Goal: Check status: Check status

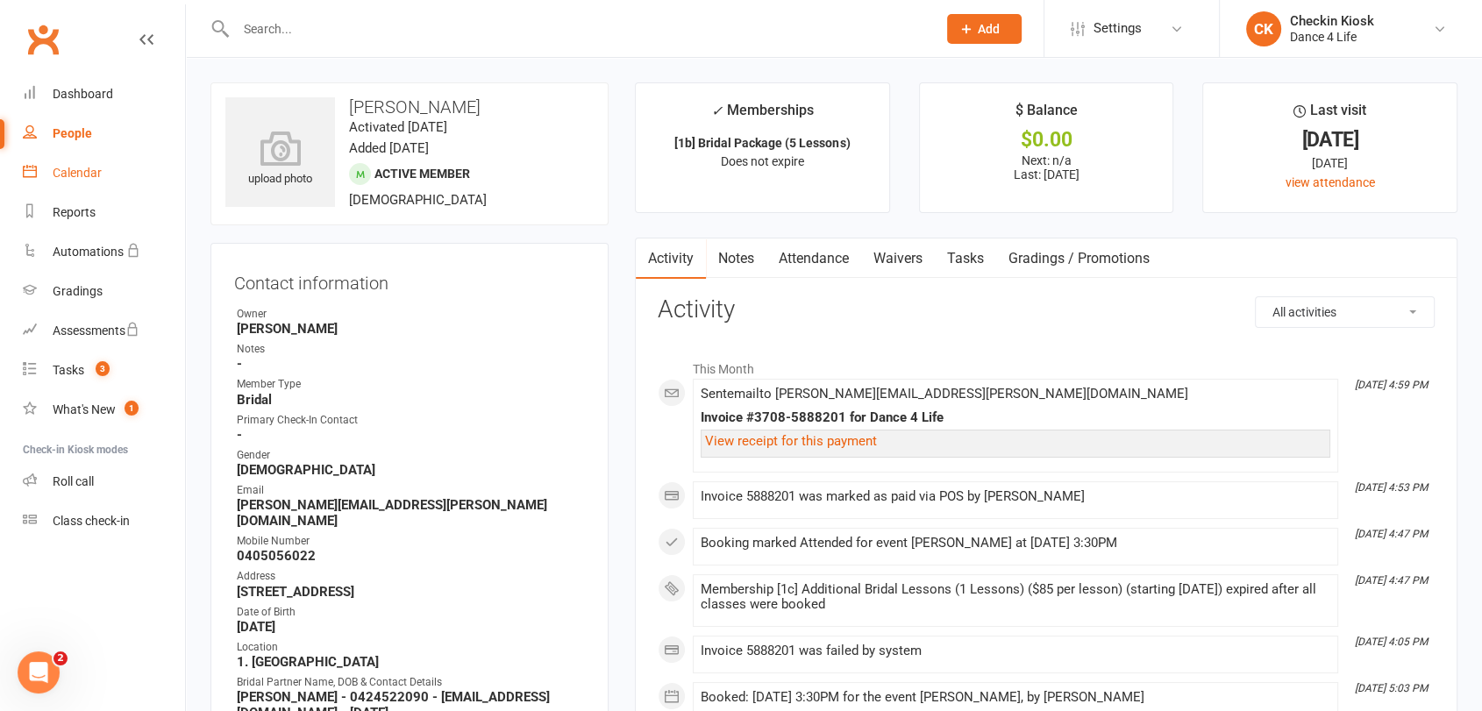
click at [76, 175] on div "Calendar" at bounding box center [77, 173] width 49 height 14
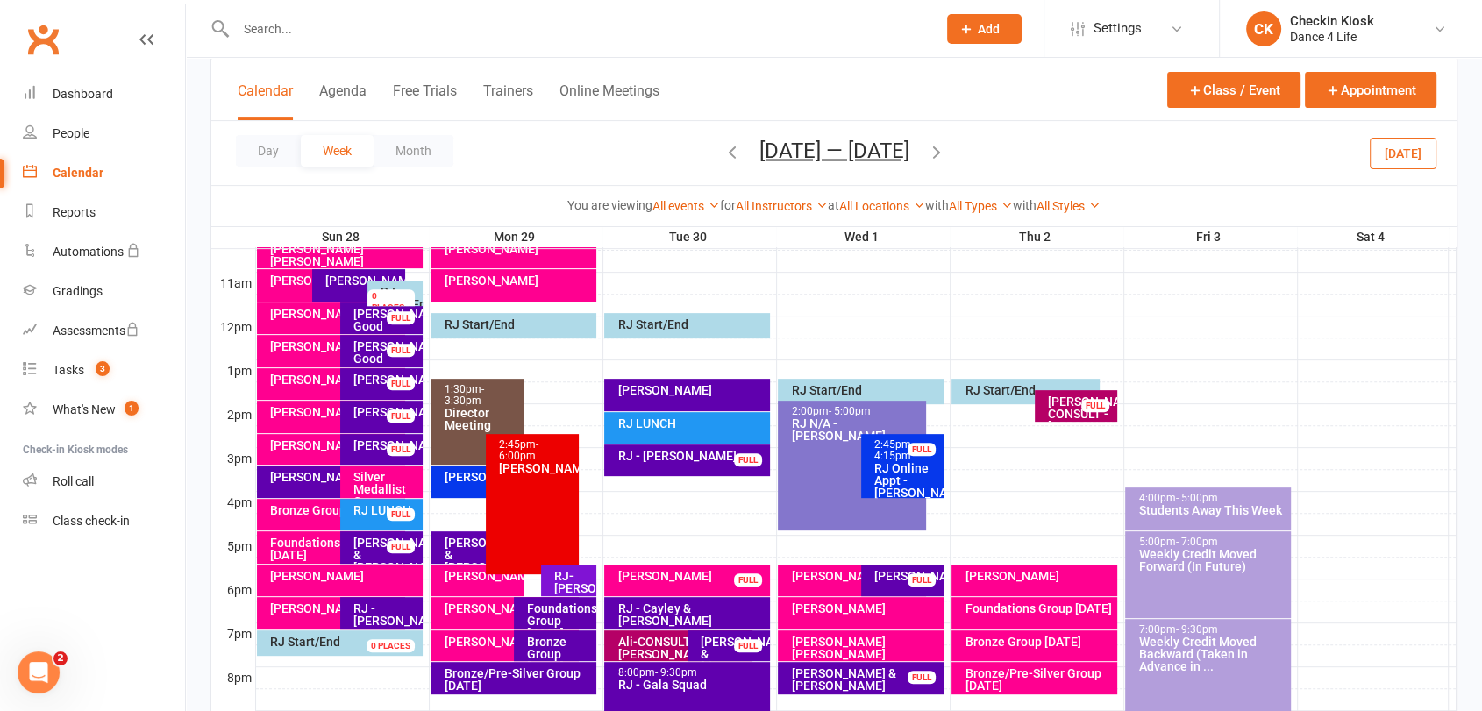
scroll to position [681, 0]
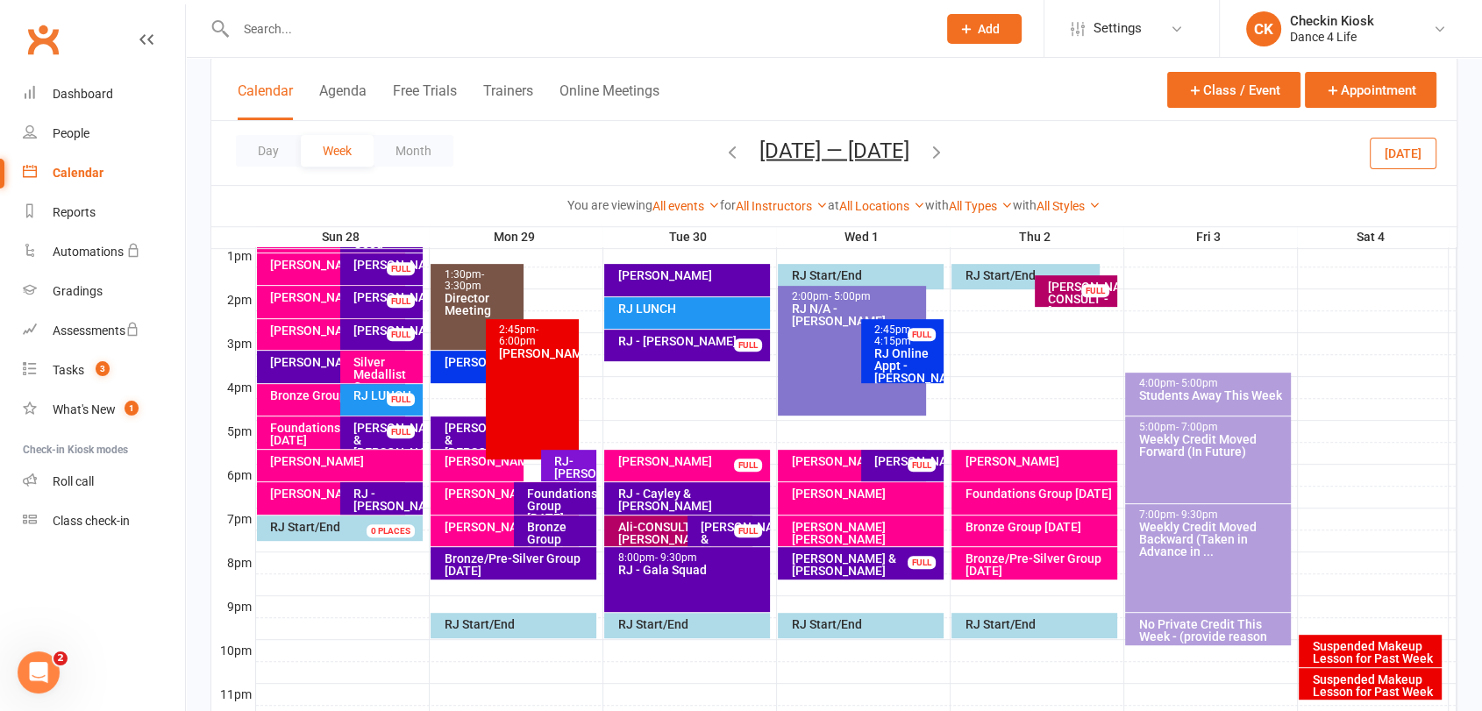
click at [722, 153] on icon "button" at bounding box center [731, 150] width 19 height 19
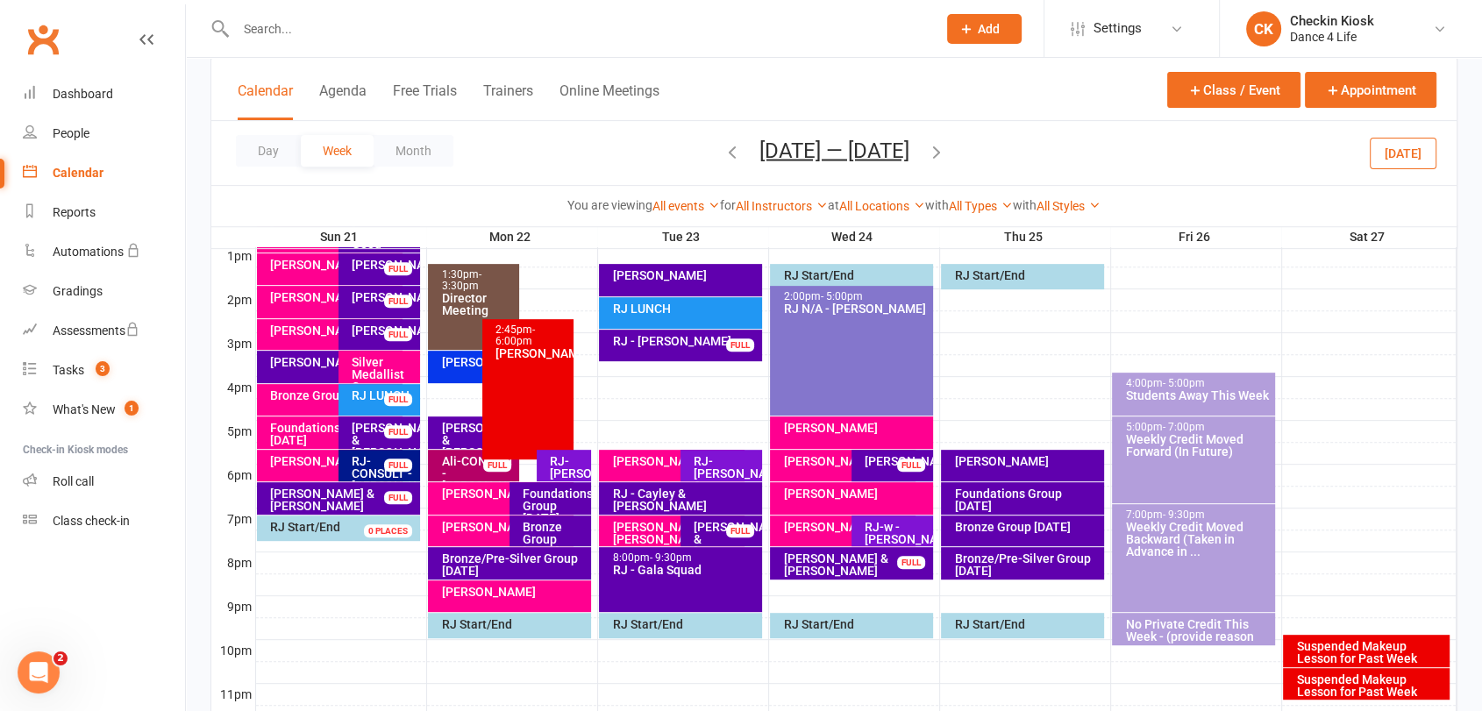
click at [946, 156] on icon "button" at bounding box center [936, 150] width 19 height 19
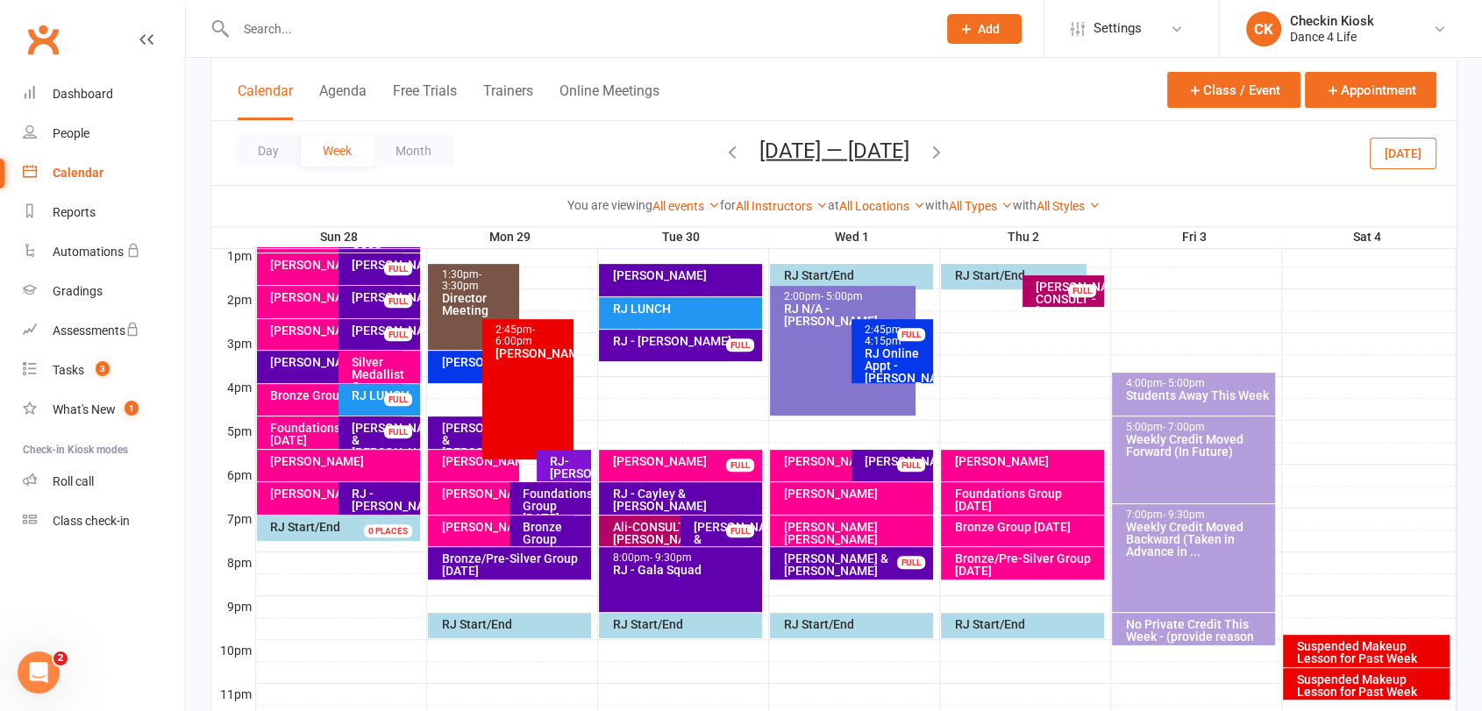
click at [722, 150] on icon "button" at bounding box center [731, 150] width 19 height 19
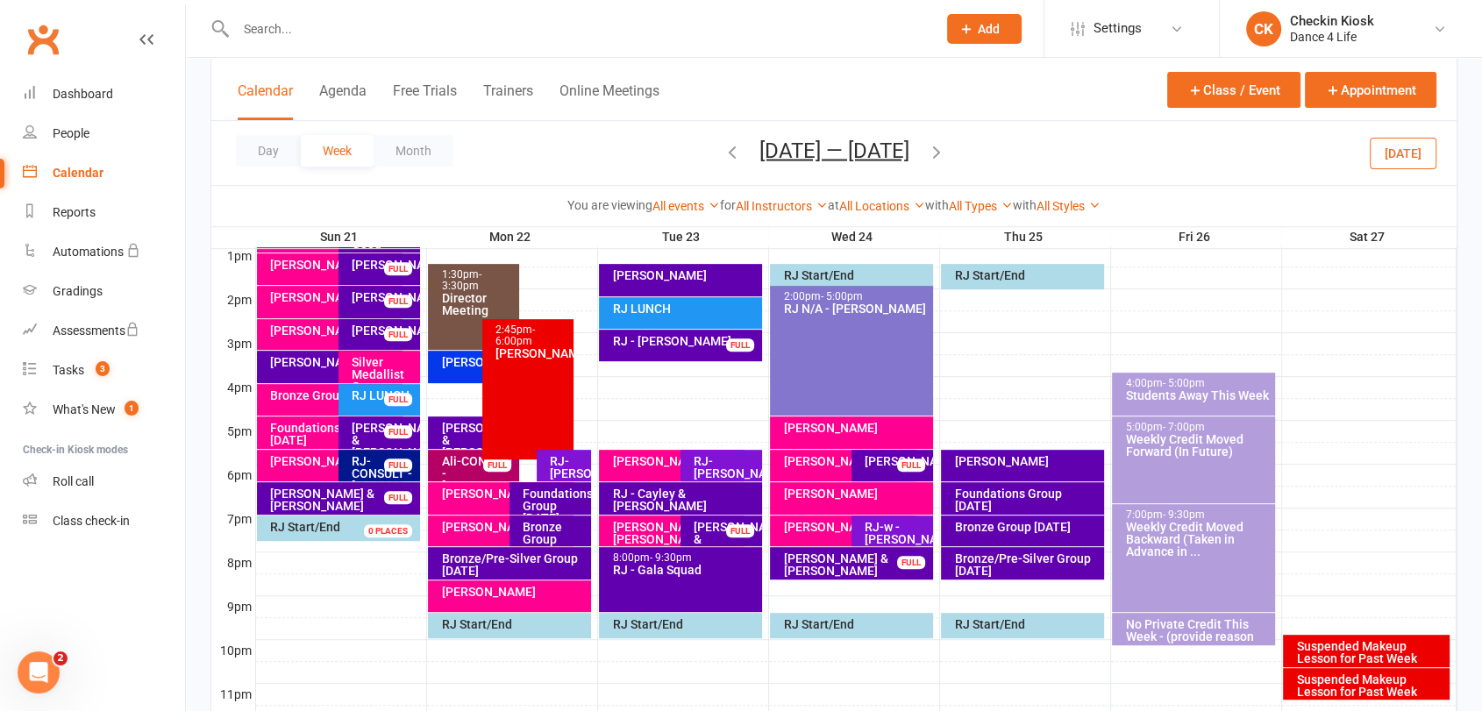
click at [728, 152] on icon "button" at bounding box center [731, 150] width 19 height 19
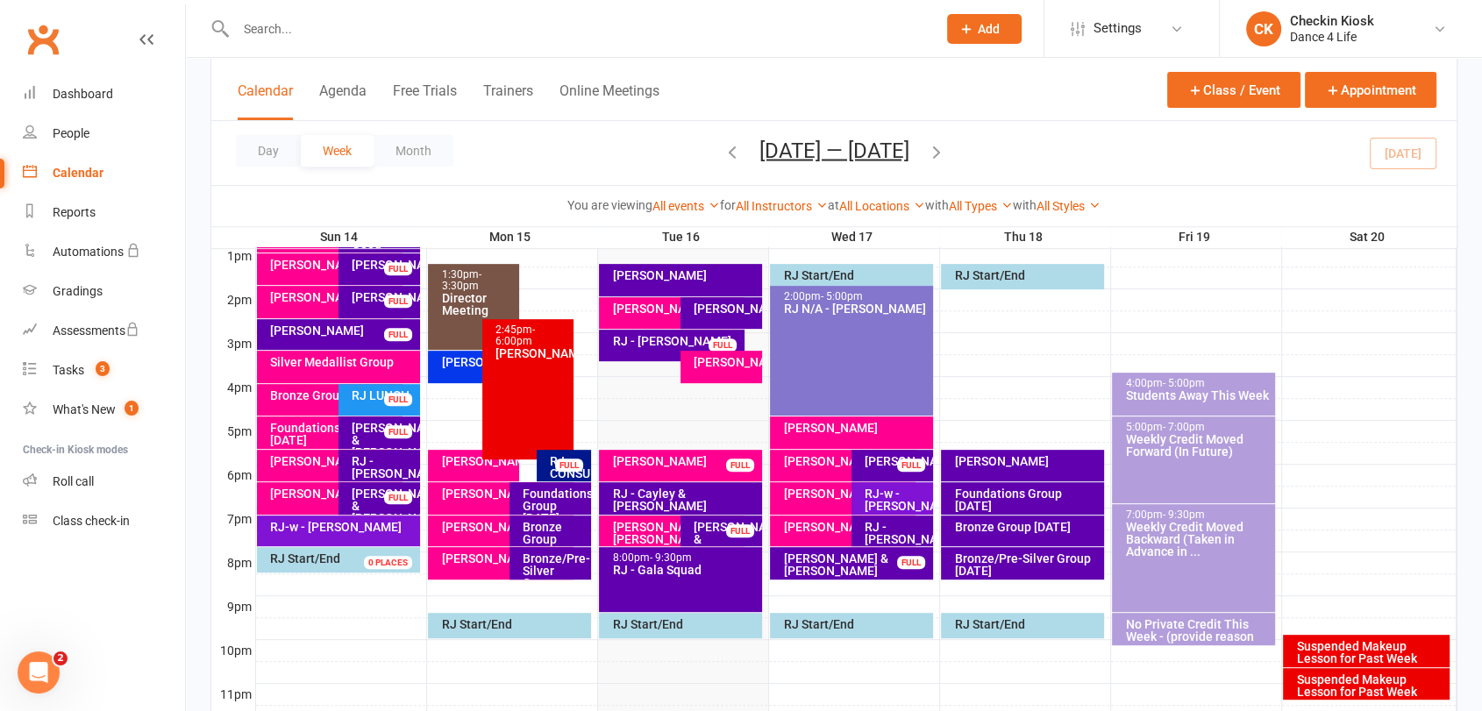
click at [659, 528] on div "[PERSON_NAME] [PERSON_NAME]" at bounding box center [675, 533] width 129 height 25
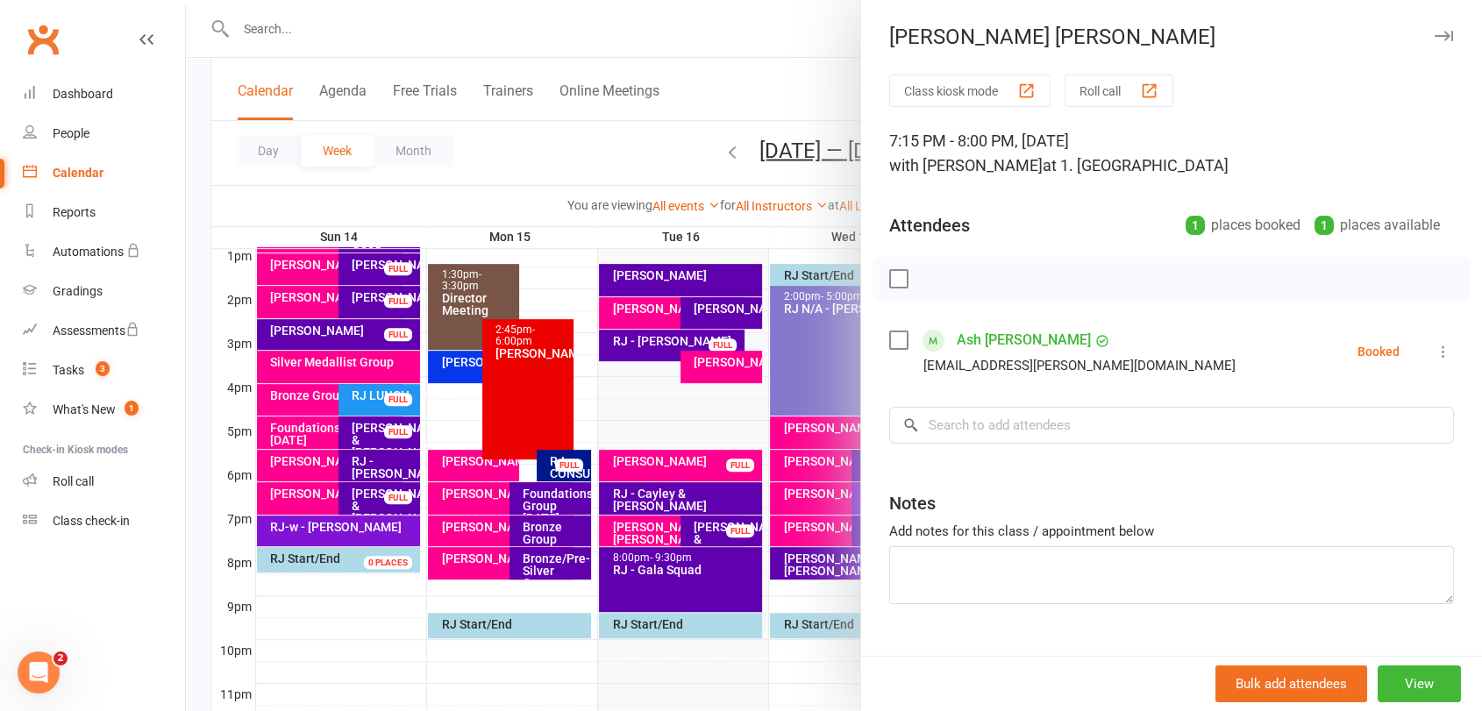
click at [890, 278] on label at bounding box center [898, 279] width 18 height 18
click at [933, 277] on icon "button" at bounding box center [936, 278] width 19 height 19
click at [1434, 32] on icon "button" at bounding box center [1443, 36] width 18 height 11
